Goal: Check status: Check status

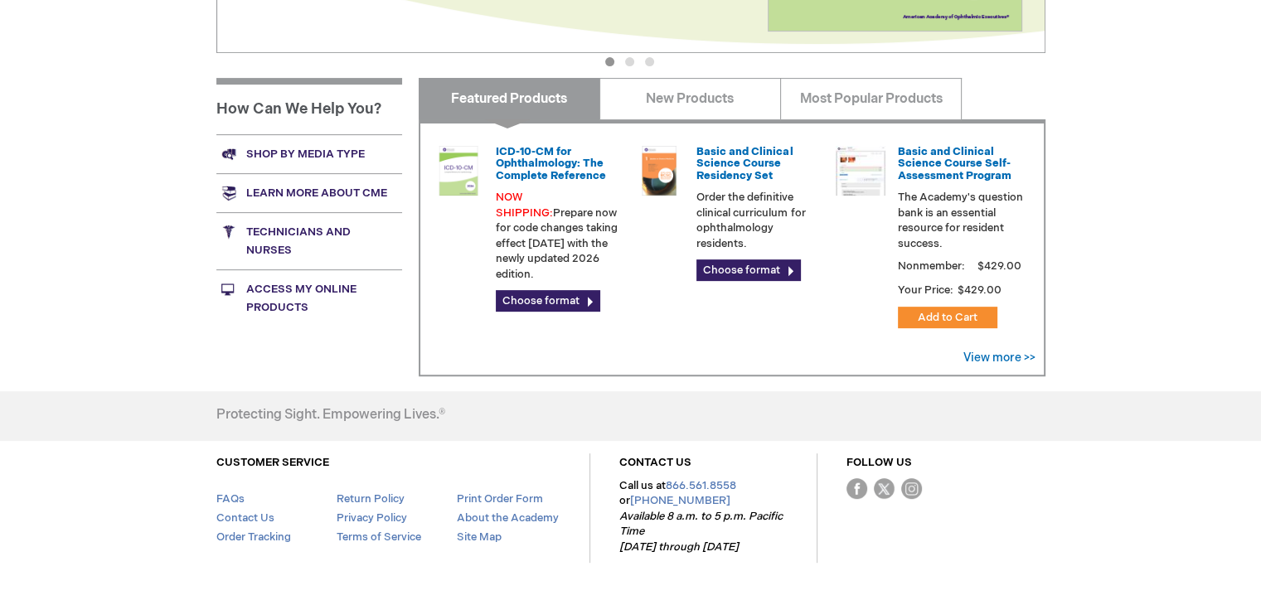
scroll to position [593, 0]
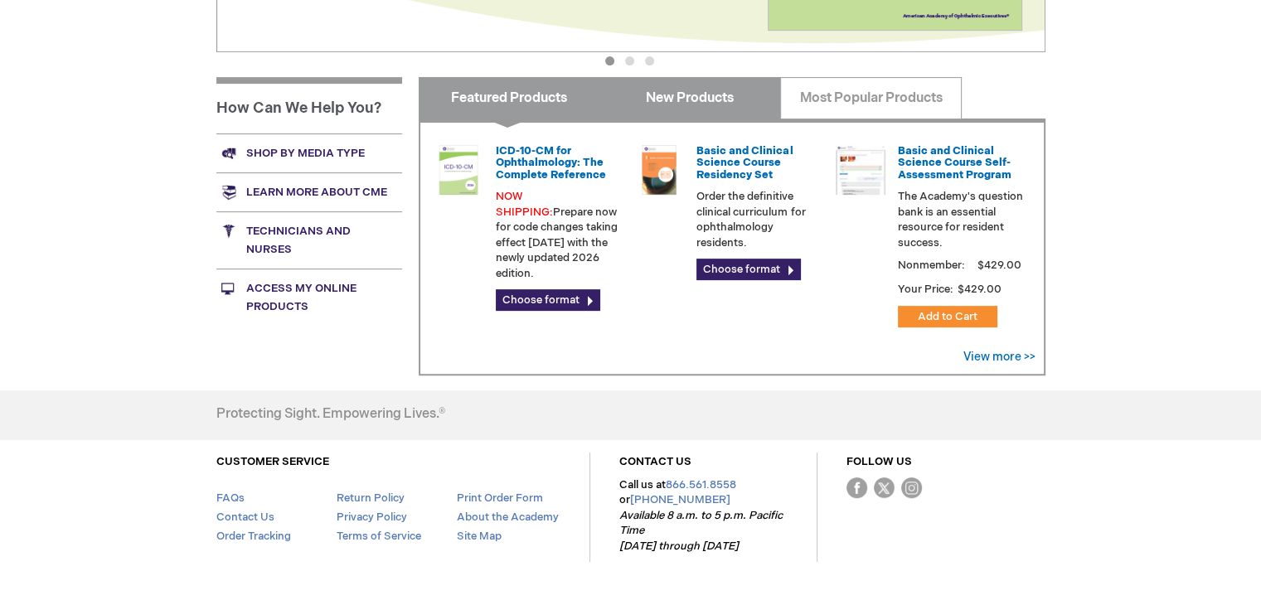
click at [669, 104] on link "New Products" at bounding box center [690, 97] width 182 height 41
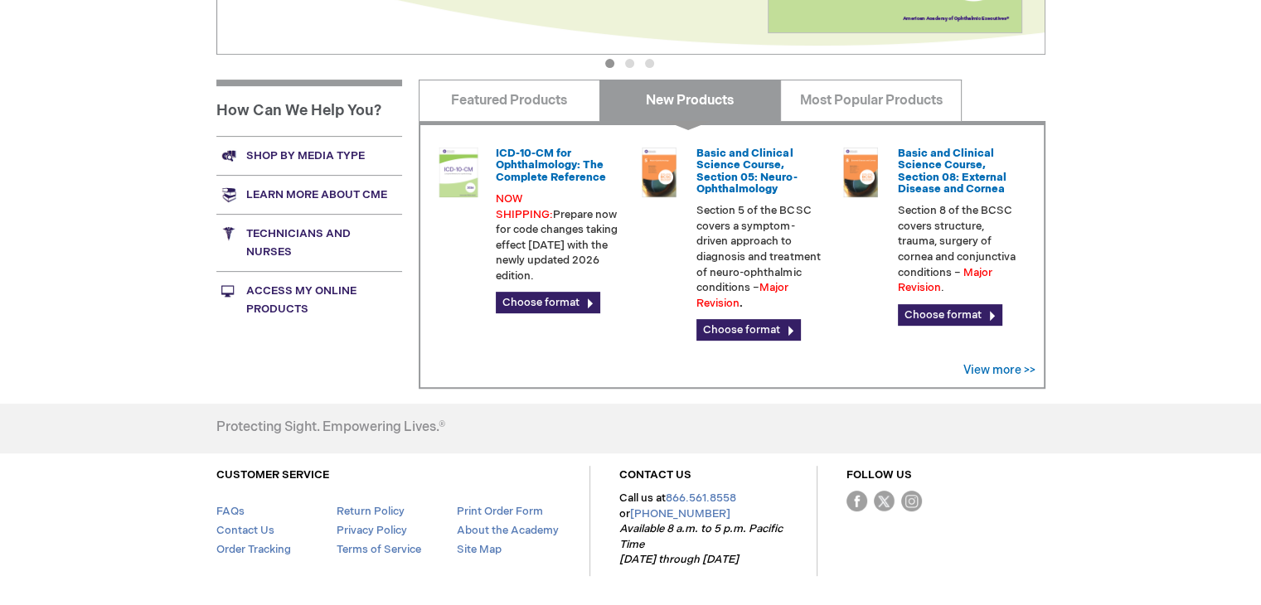
scroll to position [584, 0]
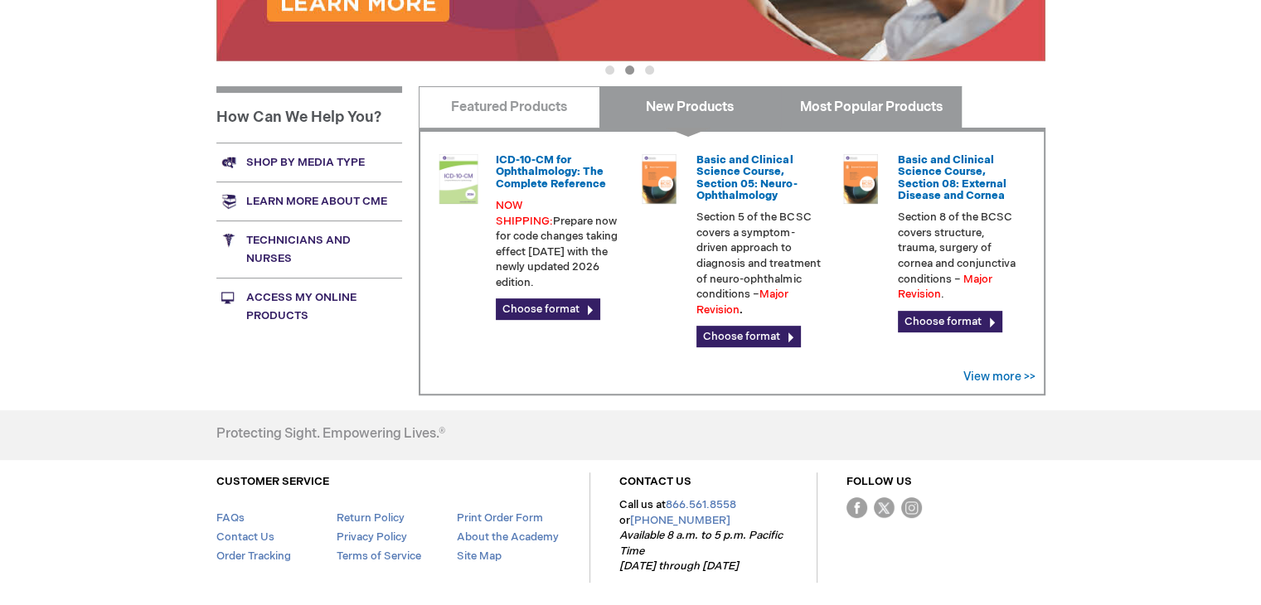
click at [904, 107] on link "Most Popular Products" at bounding box center [871, 106] width 182 height 41
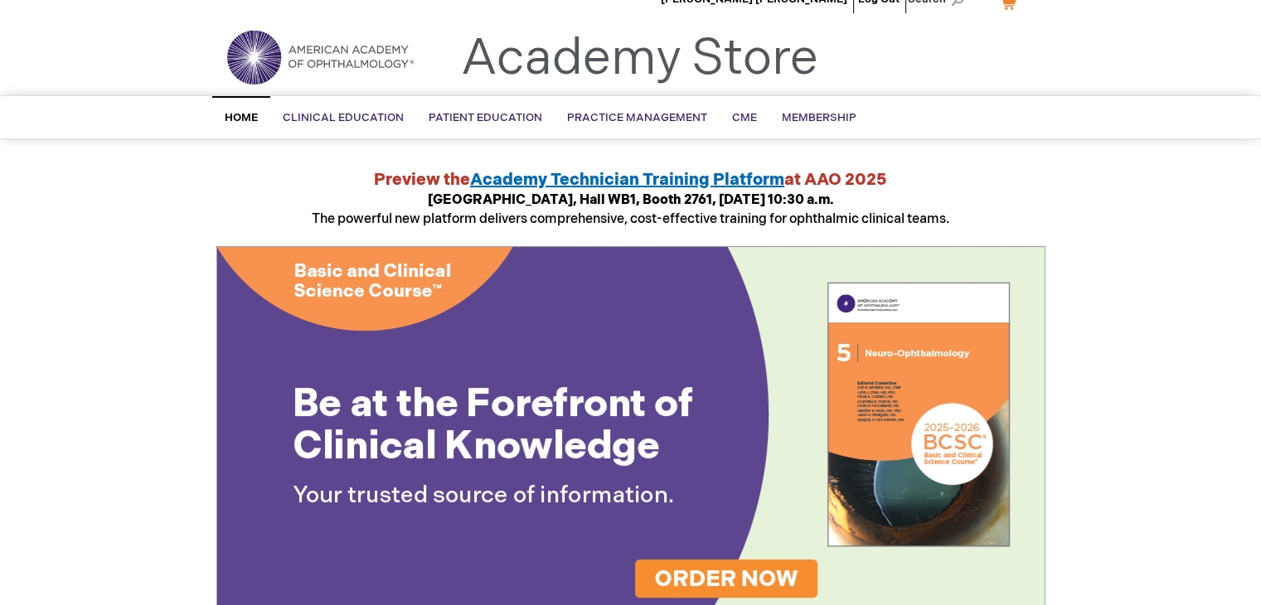
scroll to position [0, 0]
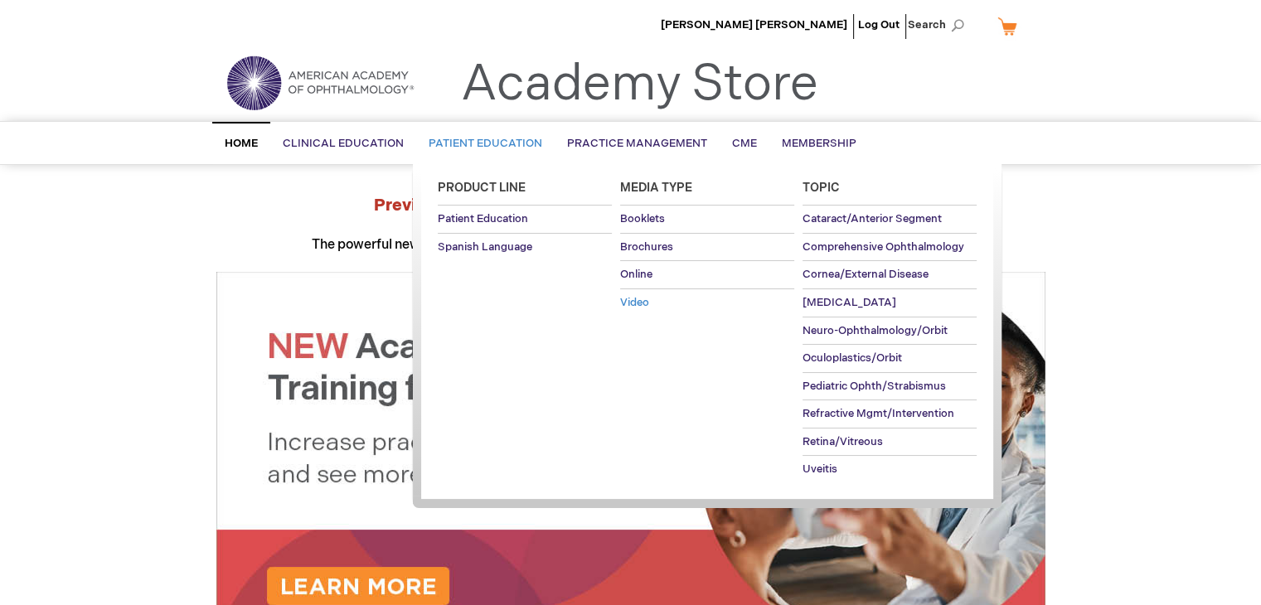
click at [633, 303] on span "Video" at bounding box center [634, 302] width 29 height 13
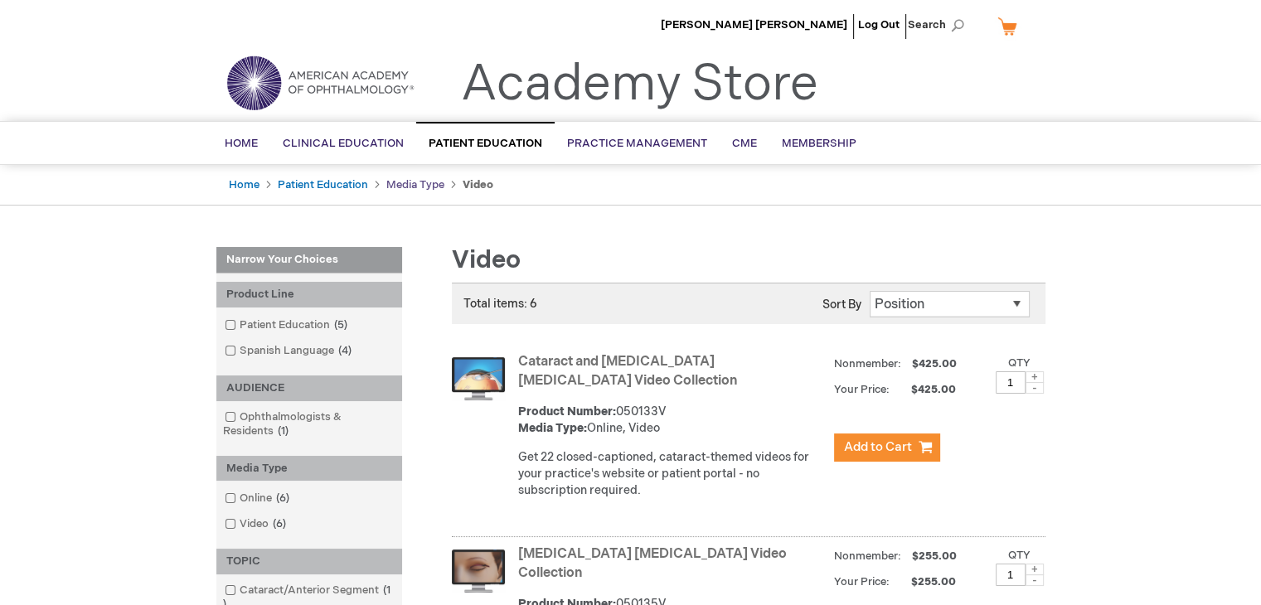
click at [410, 187] on link "Media Type" at bounding box center [415, 184] width 58 height 13
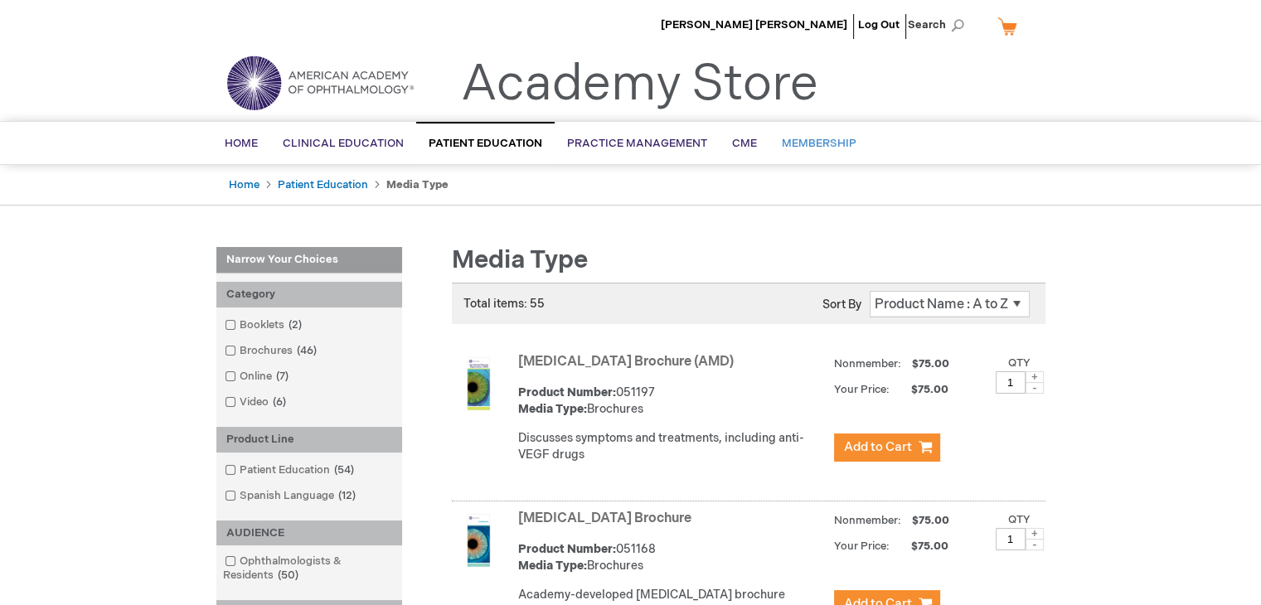
click at [809, 151] on link "Membership" at bounding box center [818, 144] width 99 height 41
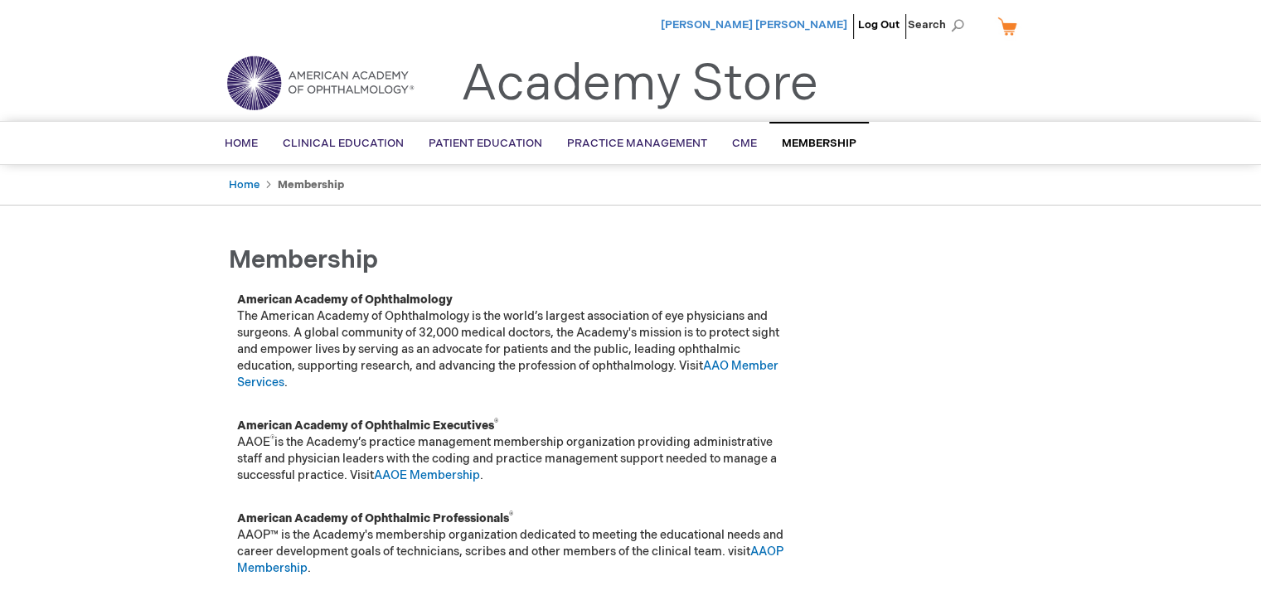
click at [799, 26] on span "[PERSON_NAME] [PERSON_NAME]" at bounding box center [754, 24] width 187 height 13
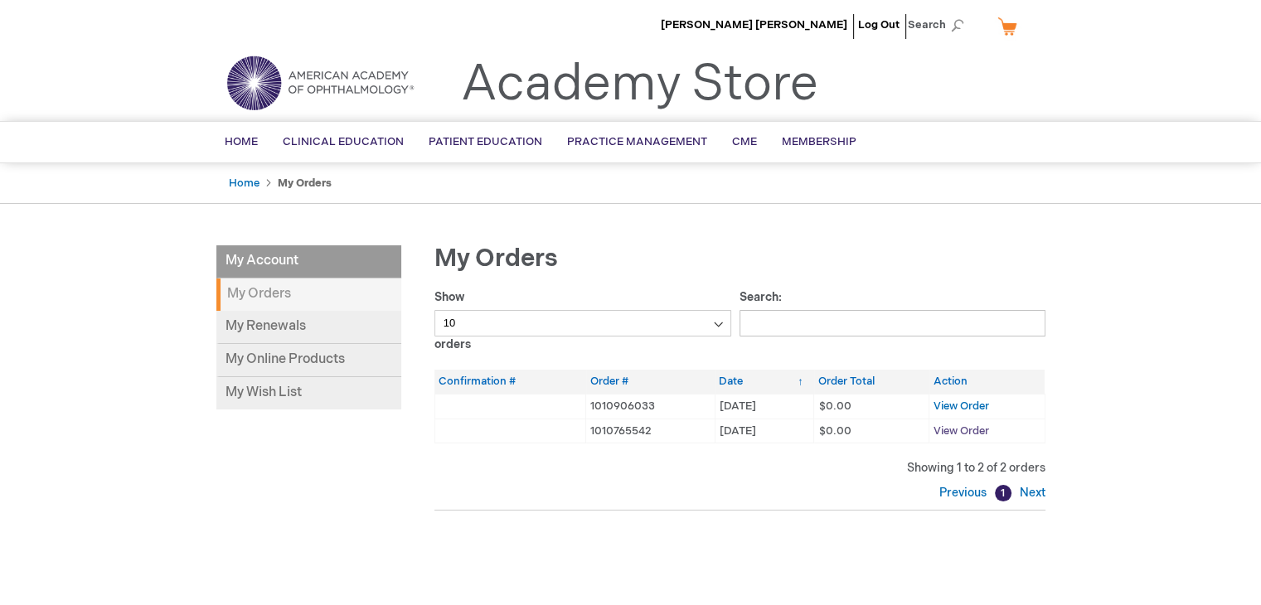
click at [959, 425] on span "View Order" at bounding box center [961, 430] width 56 height 13
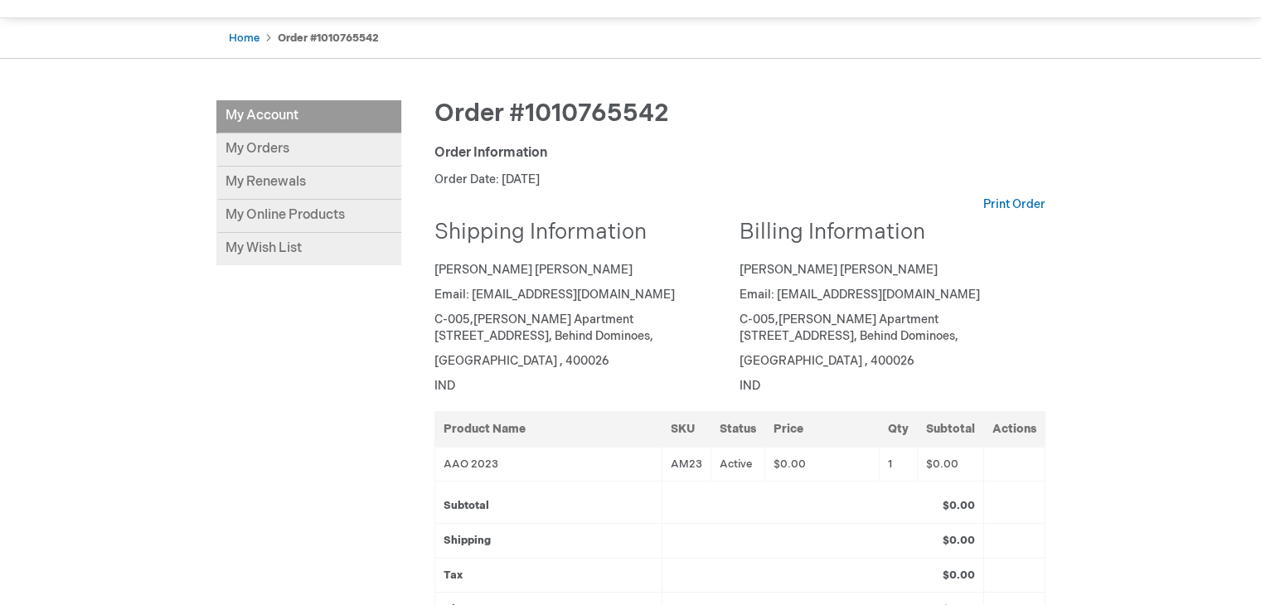
scroll to position [139, 0]
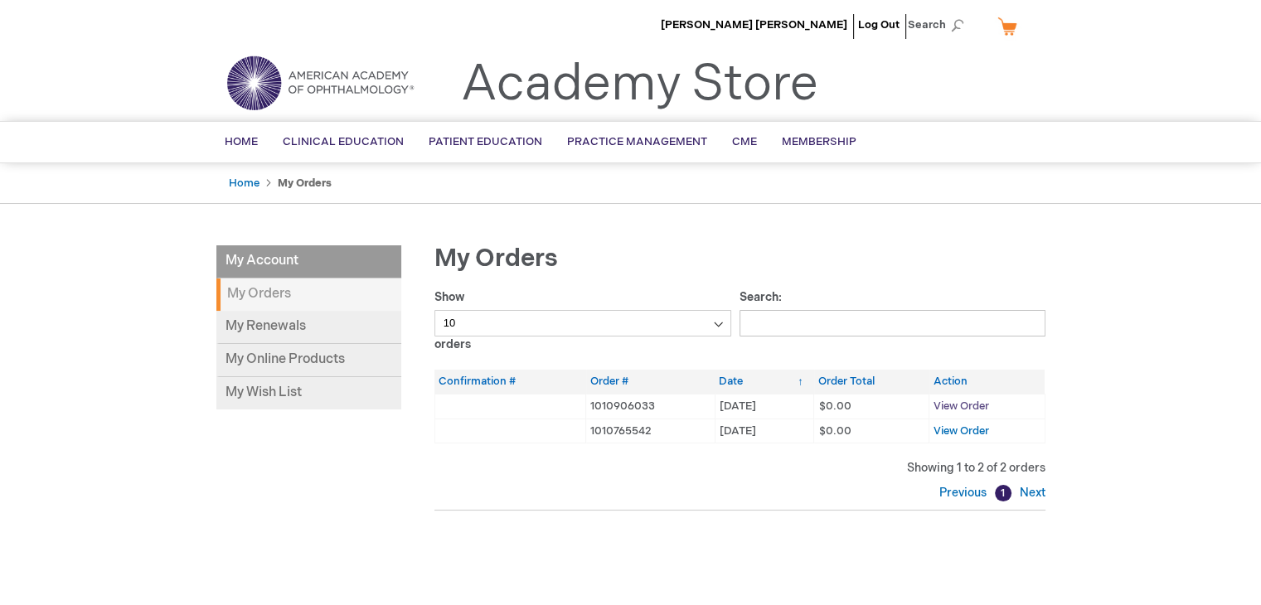
click at [952, 410] on span "View Order" at bounding box center [961, 406] width 56 height 13
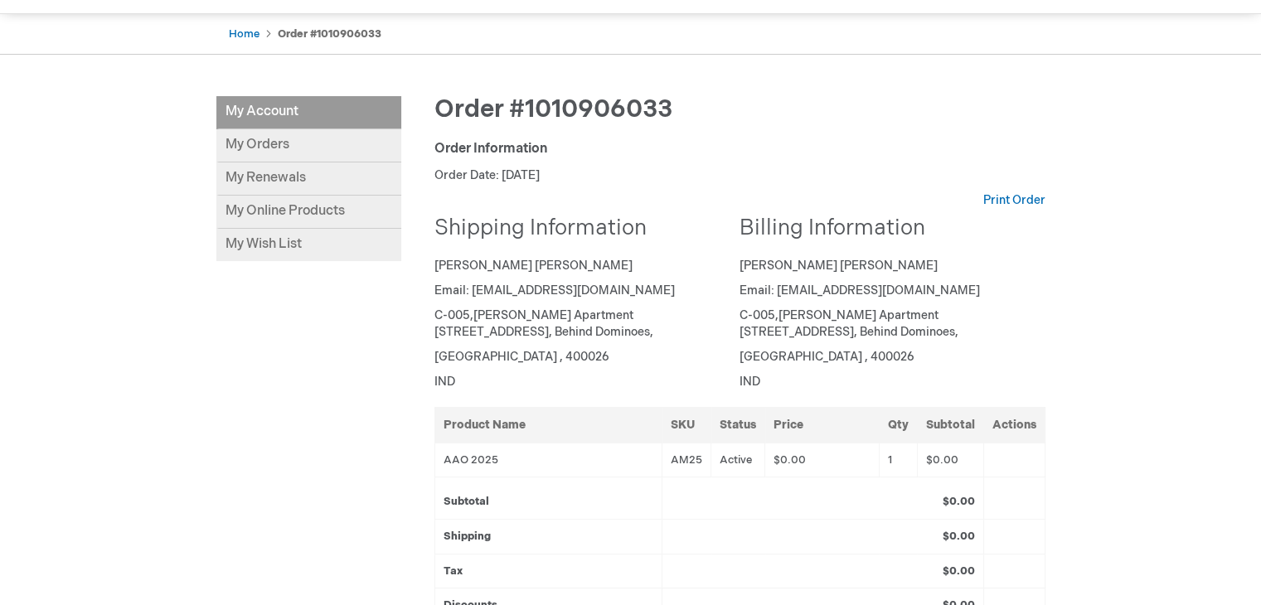
scroll to position [146, 0]
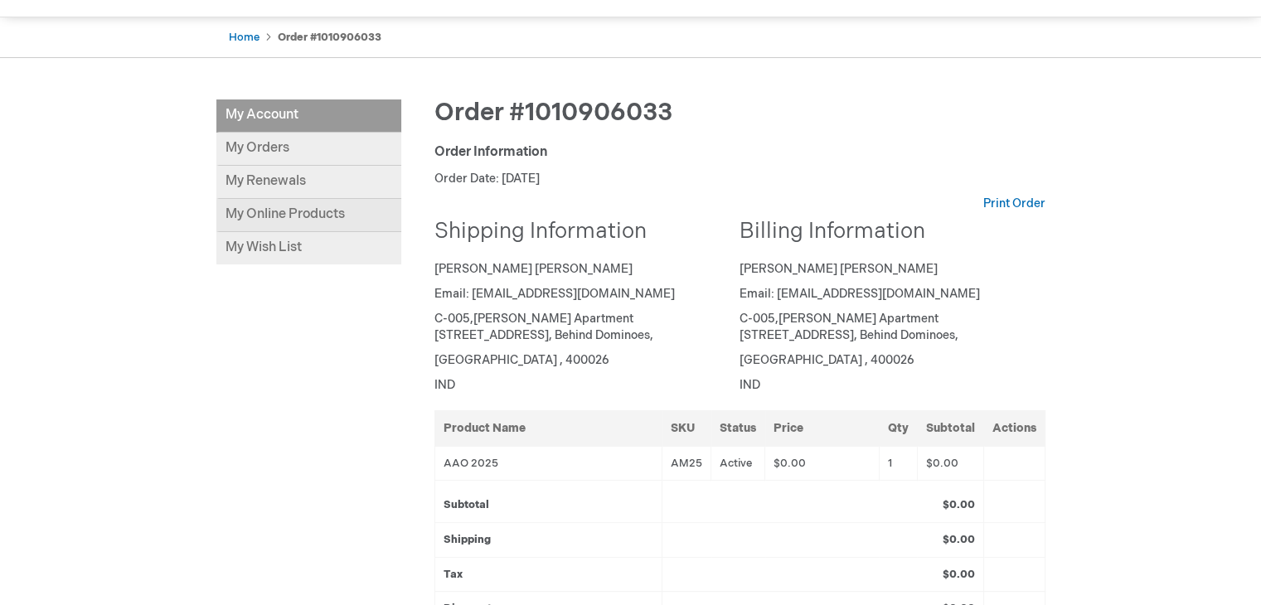
click at [309, 219] on link "My Online Products" at bounding box center [308, 215] width 185 height 33
